Goal: Browse casually: Explore the website without a specific task or goal

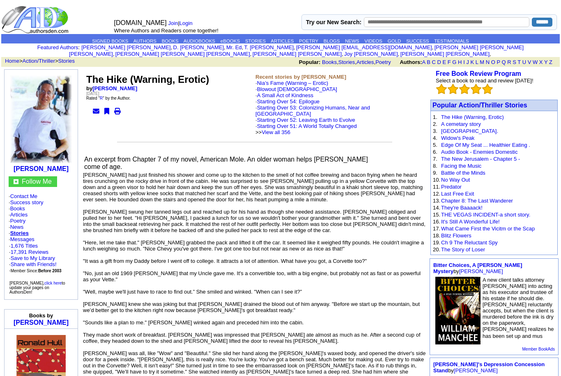
click at [481, 24] on input "text" at bounding box center [446, 22] width 165 height 10
type input "**********"
click at [538, 21] on input "******" at bounding box center [542, 22] width 21 height 9
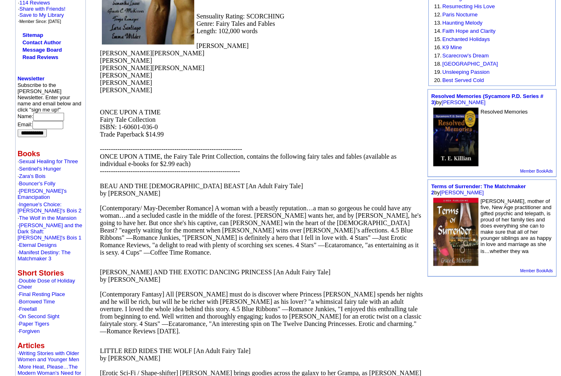
scroll to position [174, 0]
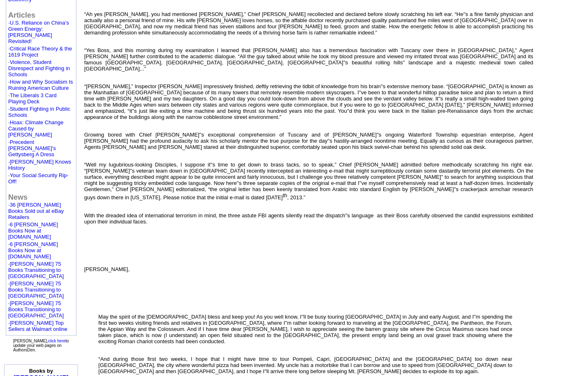
scroll to position [505, 0]
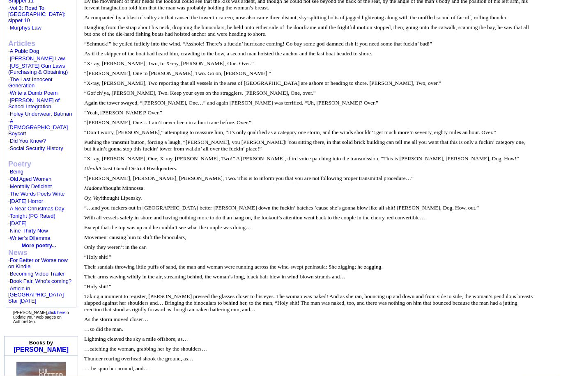
scroll to position [429, 0]
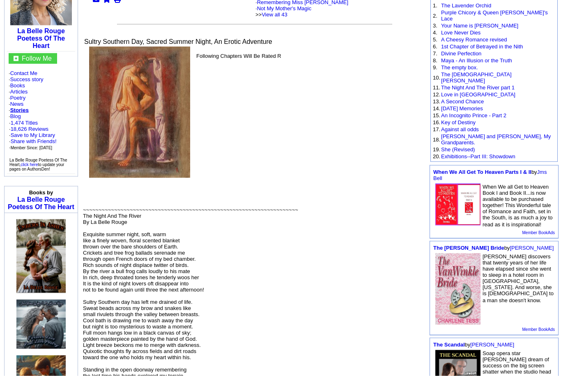
scroll to position [86, 0]
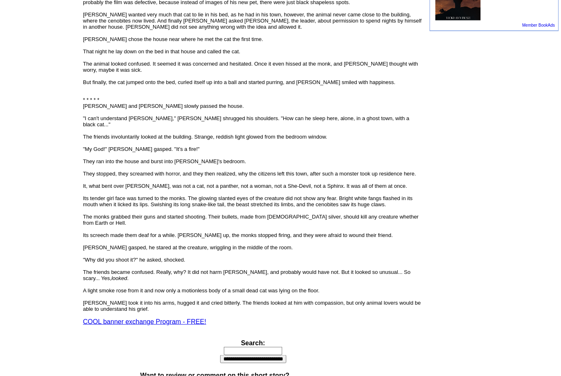
scroll to position [507, 0]
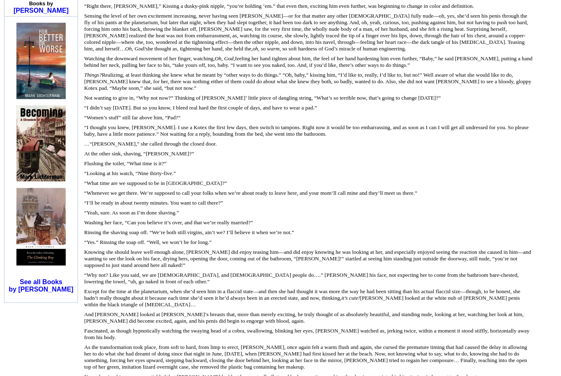
scroll to position [801, 0]
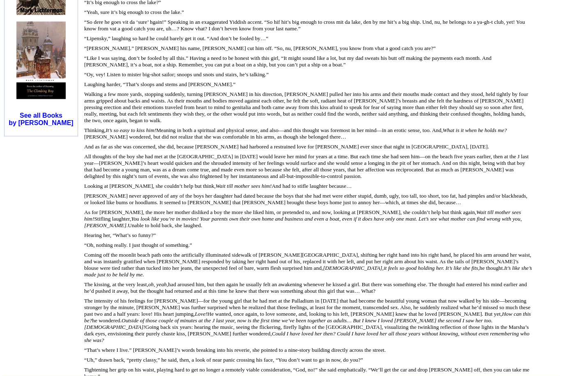
scroll to position [935, 0]
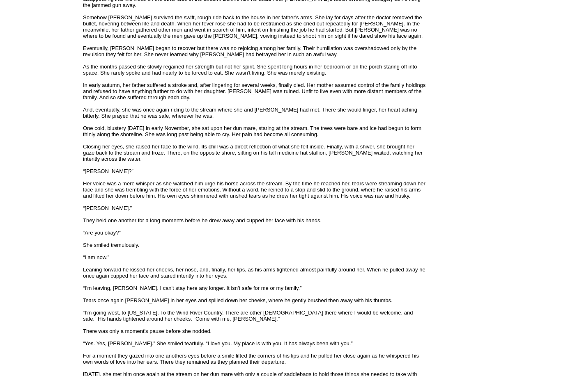
scroll to position [1995, 0]
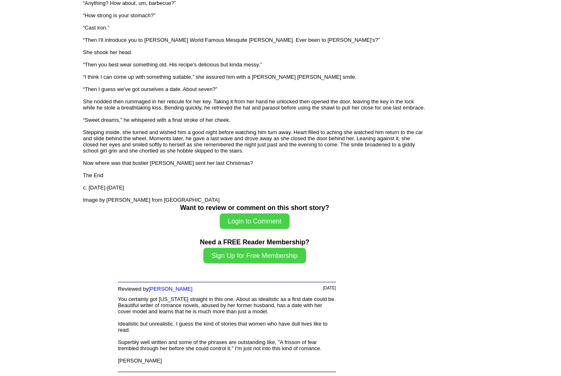
scroll to position [2382, 0]
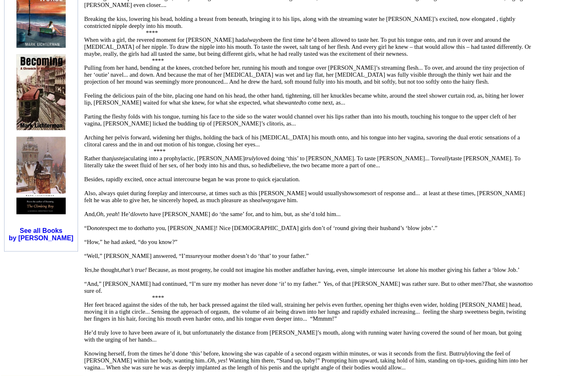
scroll to position [831, 0]
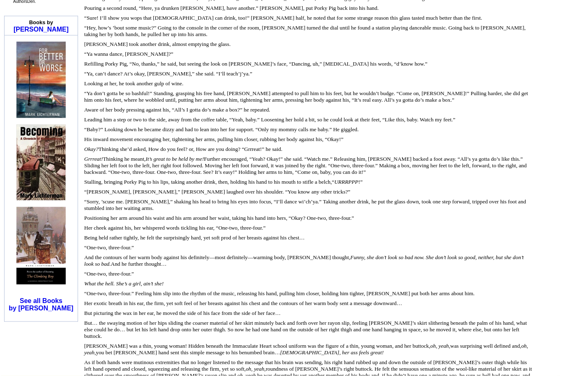
scroll to position [718, 0]
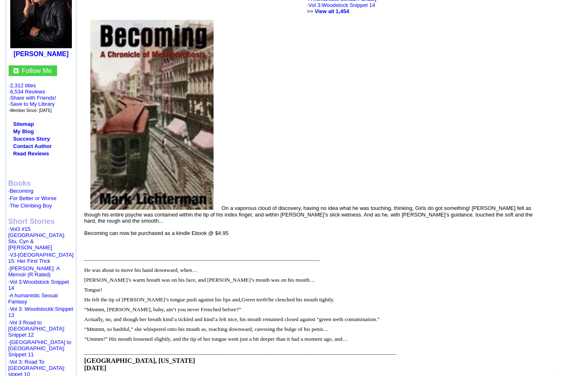
scroll to position [74, 0]
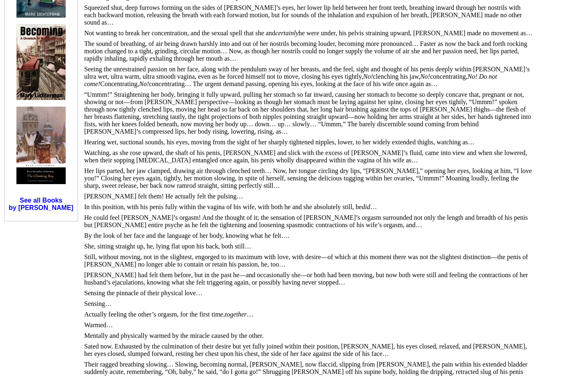
scroll to position [884, 0]
